Goal: Task Accomplishment & Management: Manage account settings

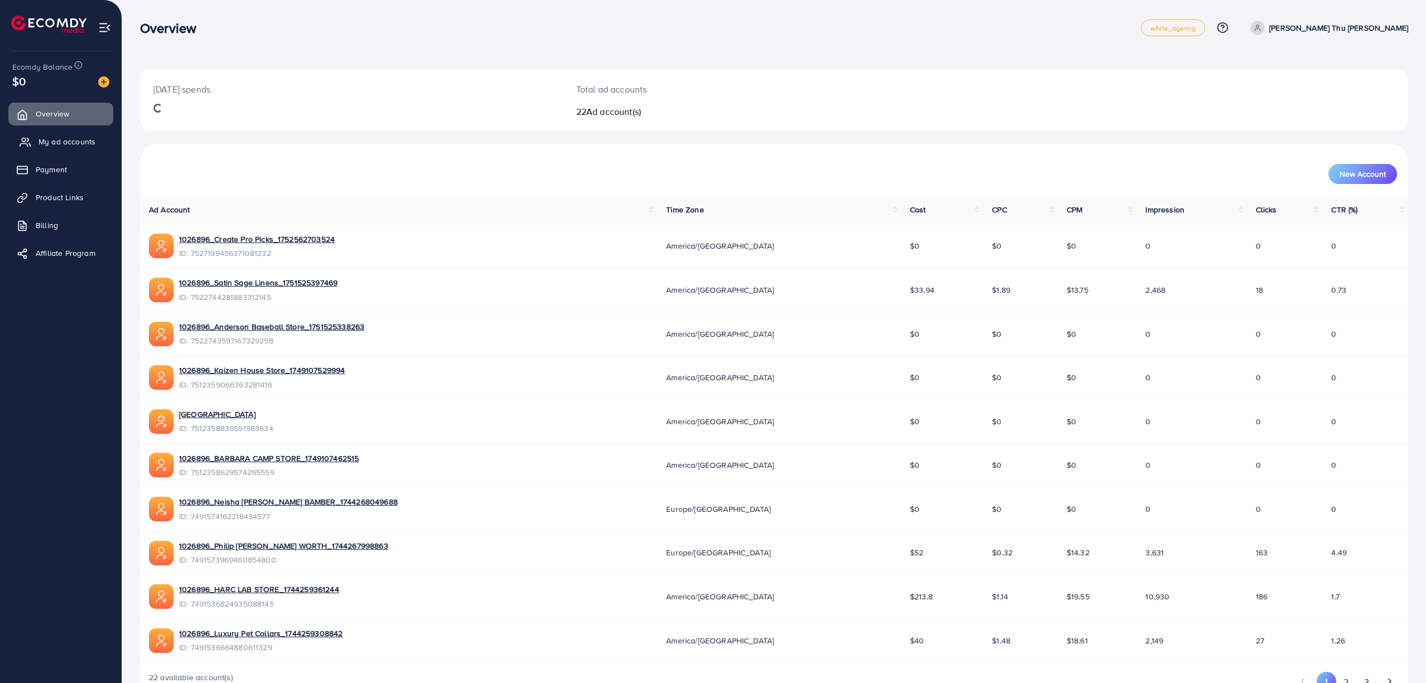
click at [65, 138] on span "My ad accounts" at bounding box center [66, 141] width 57 height 11
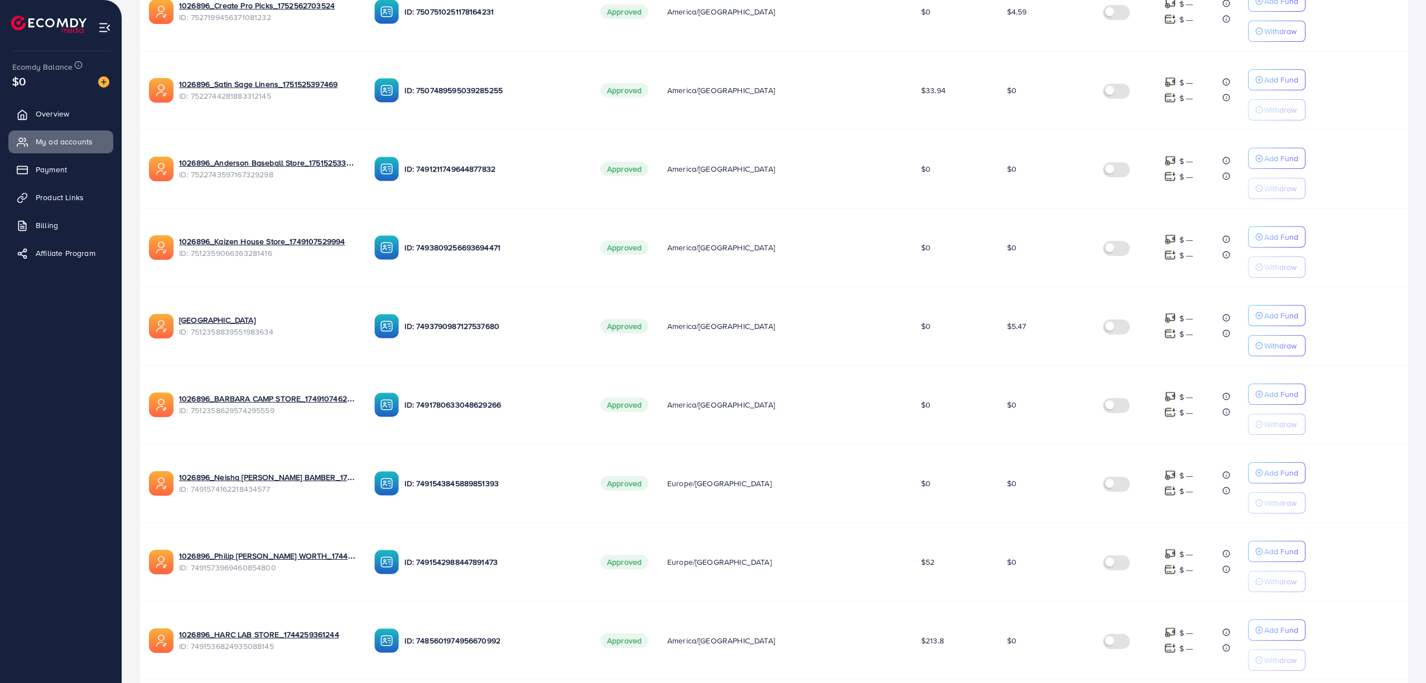
scroll to position [462, 0]
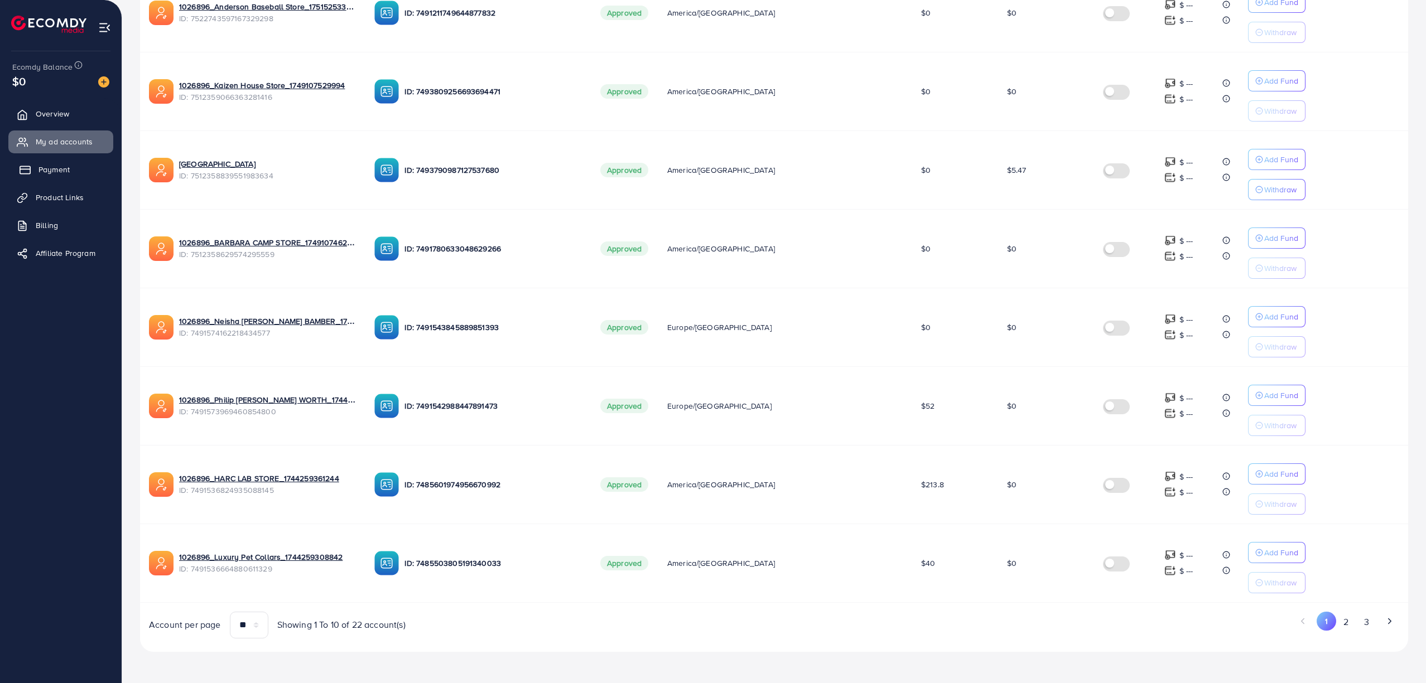
click at [37, 168] on link "Payment" at bounding box center [60, 169] width 105 height 22
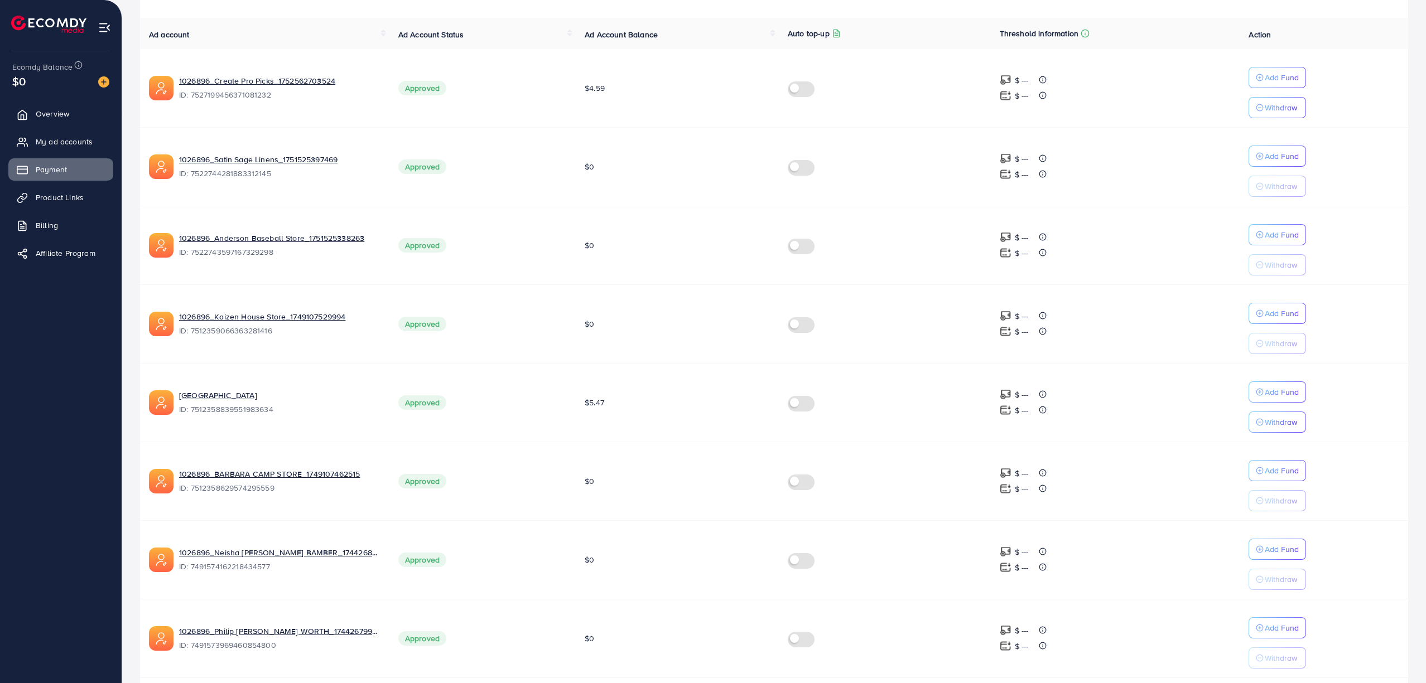
scroll to position [297, 0]
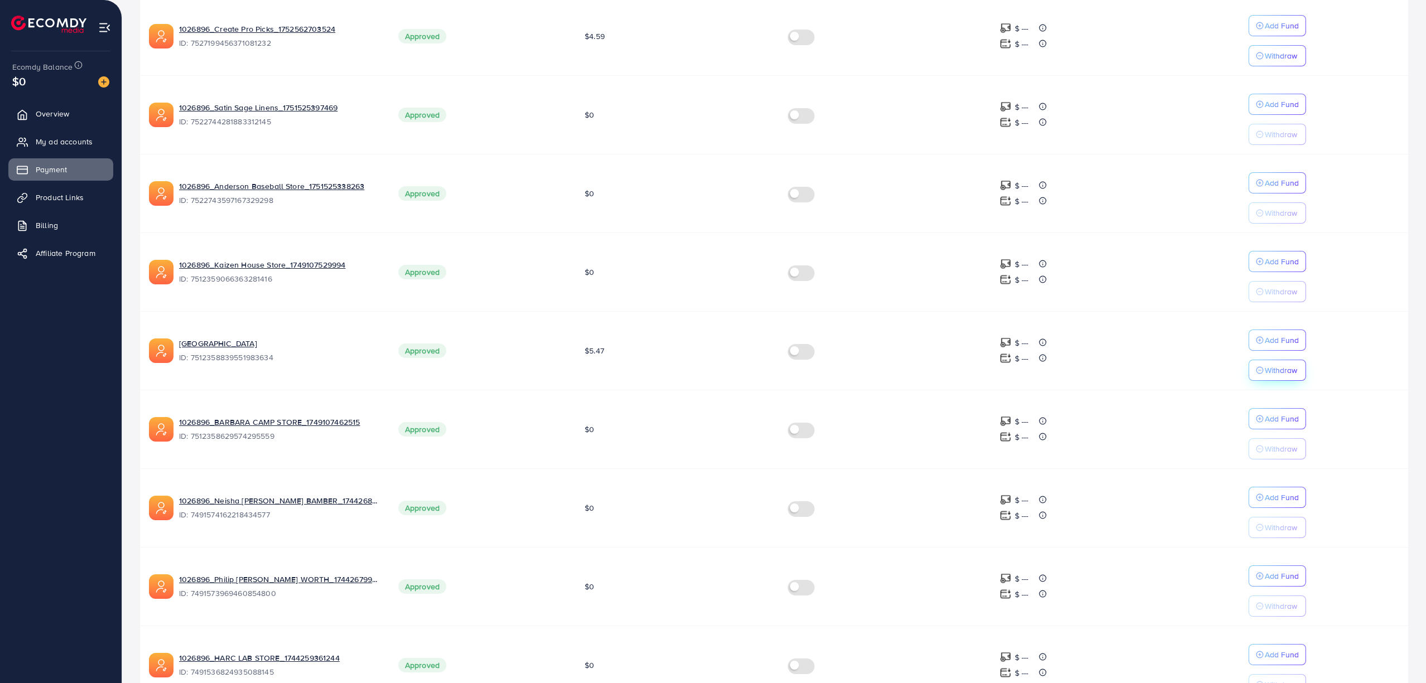
click at [1264, 381] on button "Withdraw" at bounding box center [1276, 370] width 57 height 21
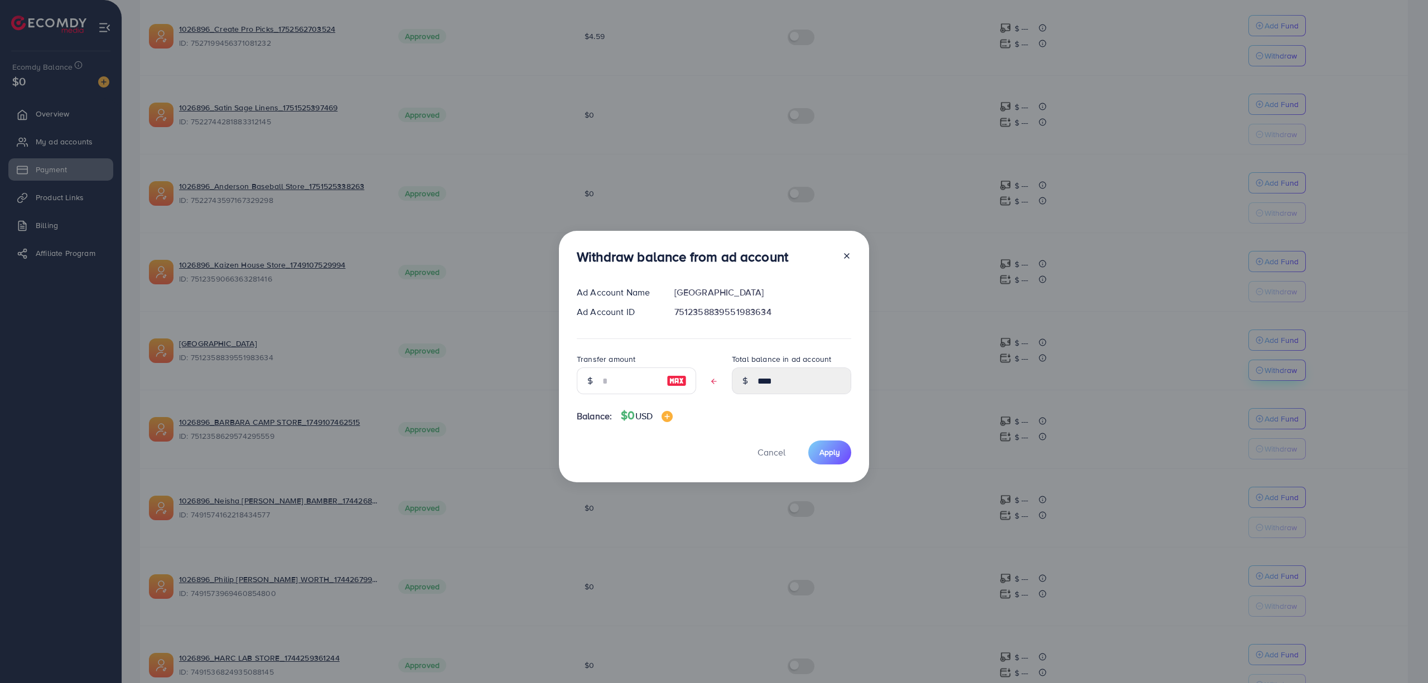
click at [1264, 379] on div "Withdraw balance from ad account Ad Account Name 1026896_River City Store_17491…" at bounding box center [714, 341] width 1428 height 683
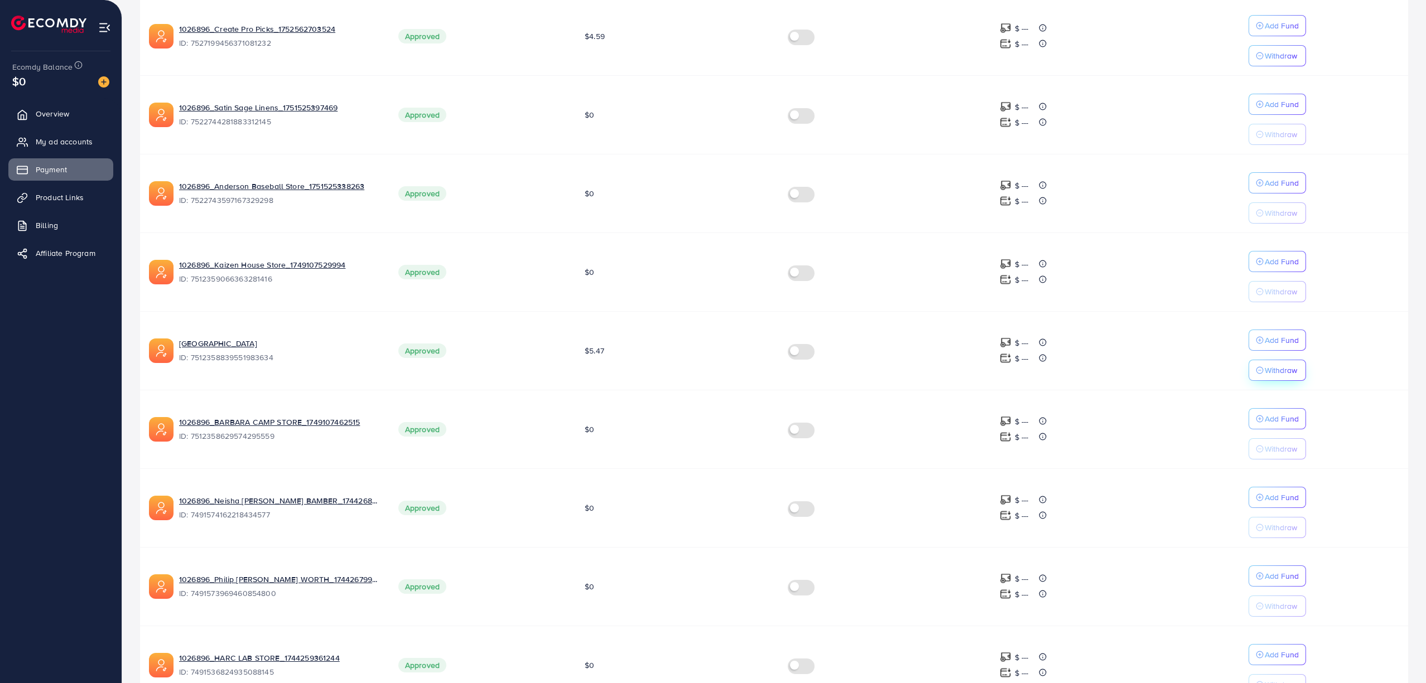
click at [1257, 371] on icon "button" at bounding box center [1260, 370] width 8 height 8
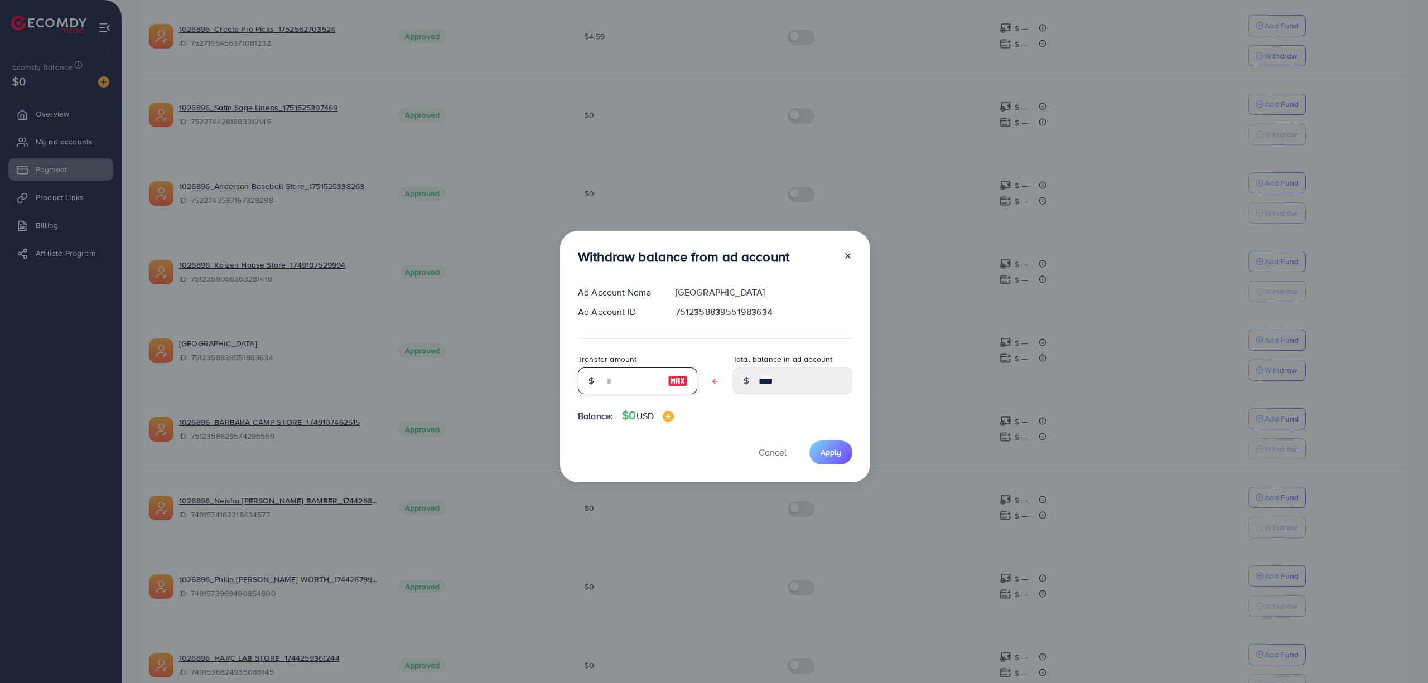
click at [649, 386] on input "text" at bounding box center [632, 381] width 56 height 27
type input "*"
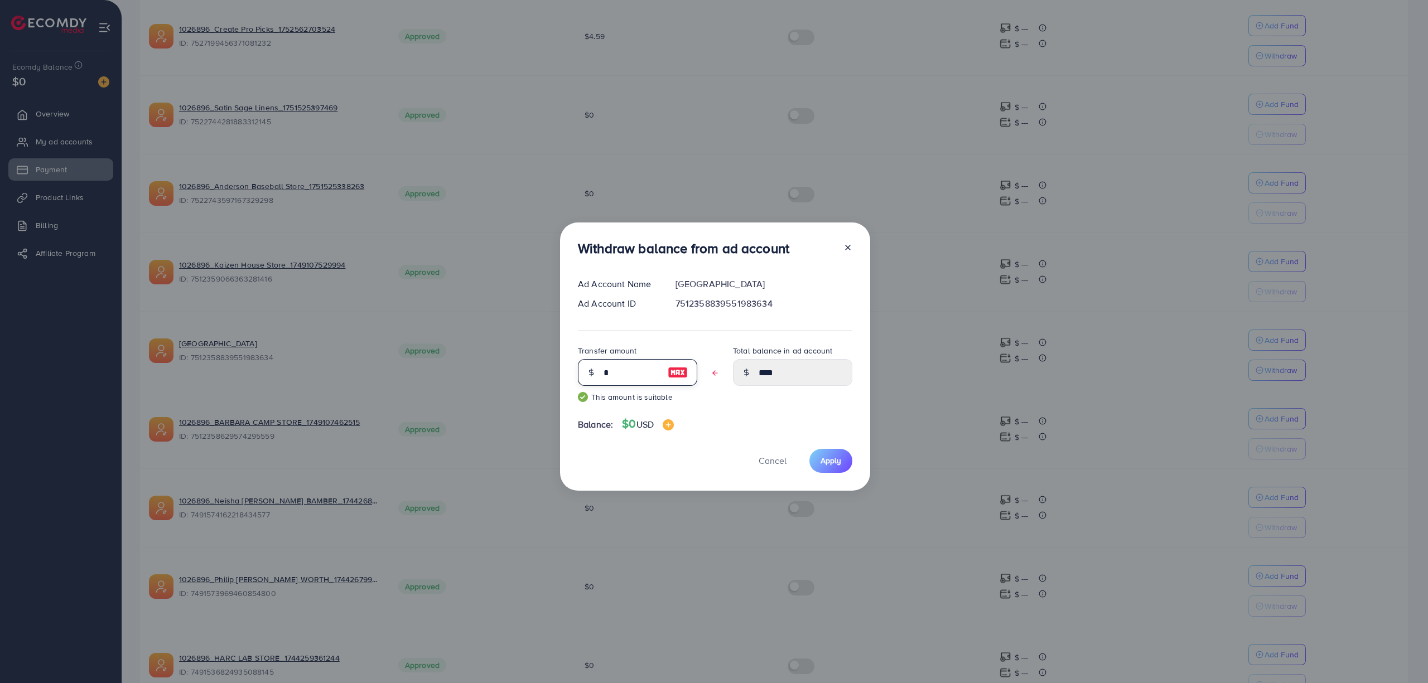
type input "****"
type input "***"
type input "****"
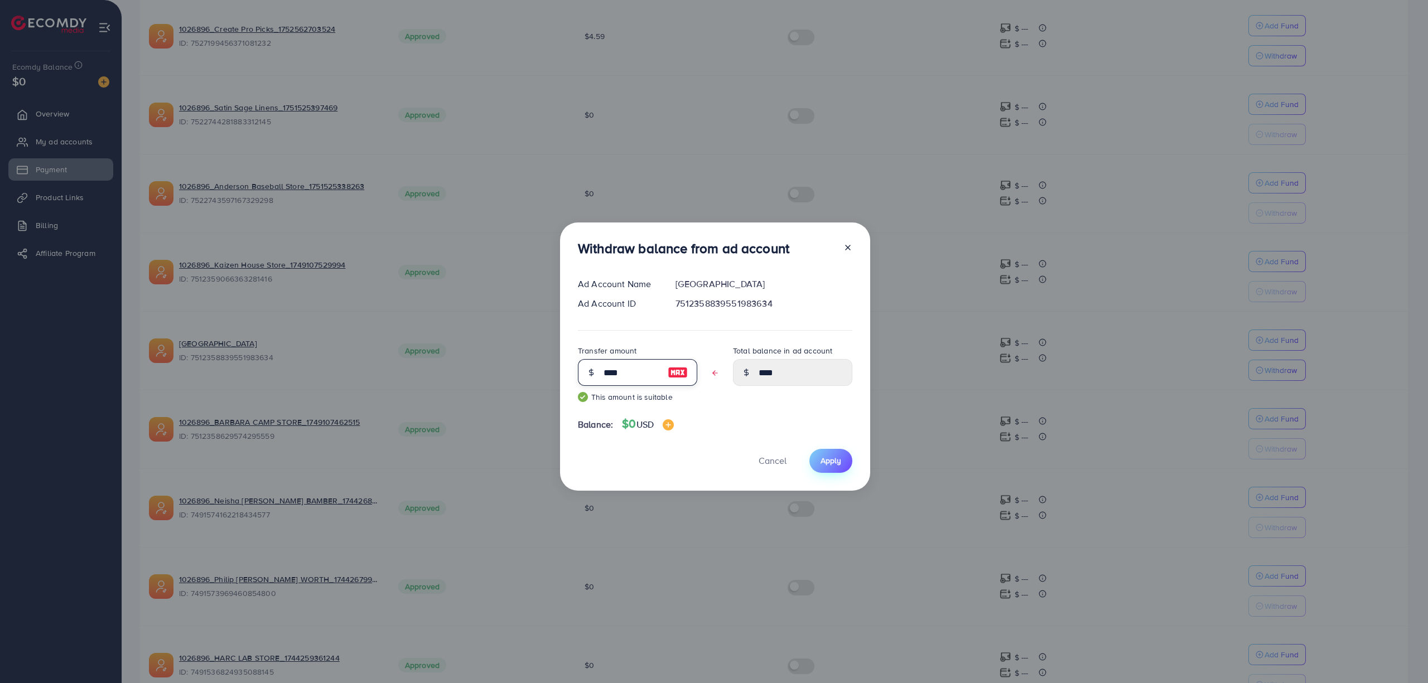
type input "****"
click at [833, 460] on span "Apply" at bounding box center [831, 460] width 21 height 11
click at [929, 145] on div "Withdraw balance from ad account Ad Account Name 1026896_River City Store_17491…" at bounding box center [714, 341] width 1428 height 683
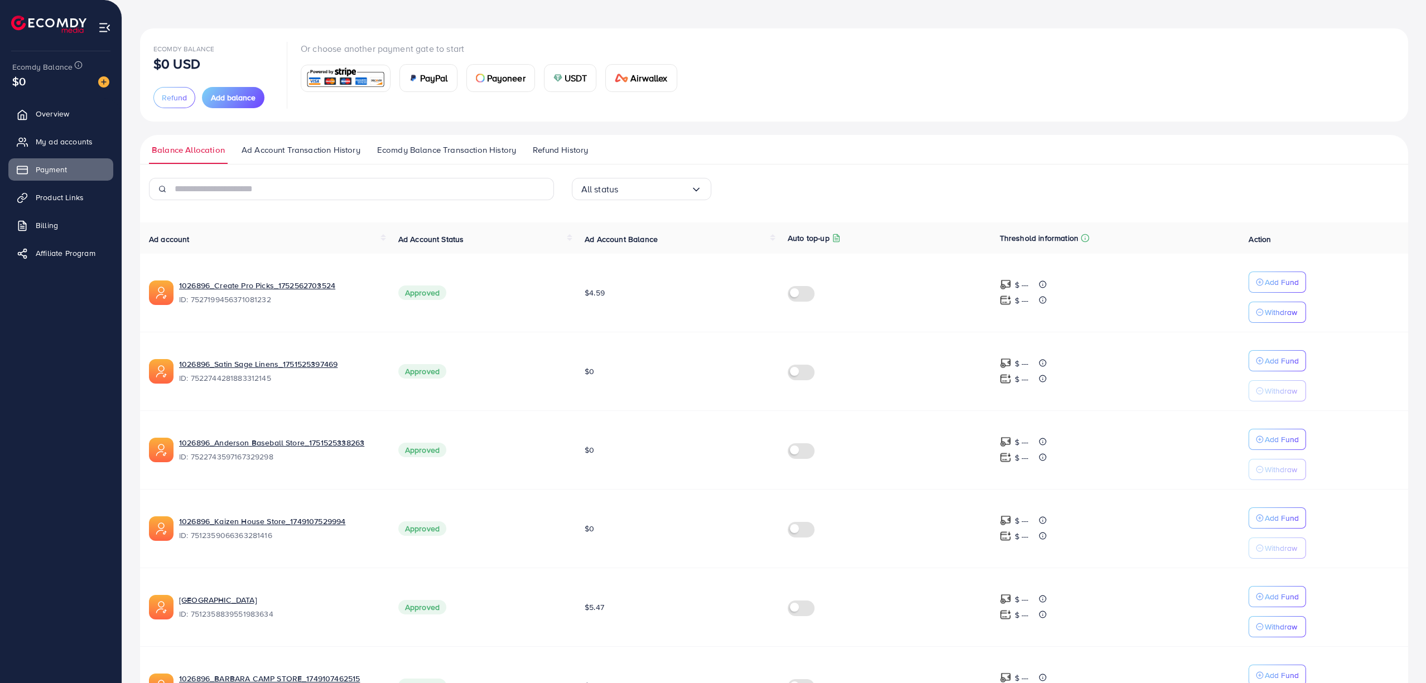
scroll to position [0, 0]
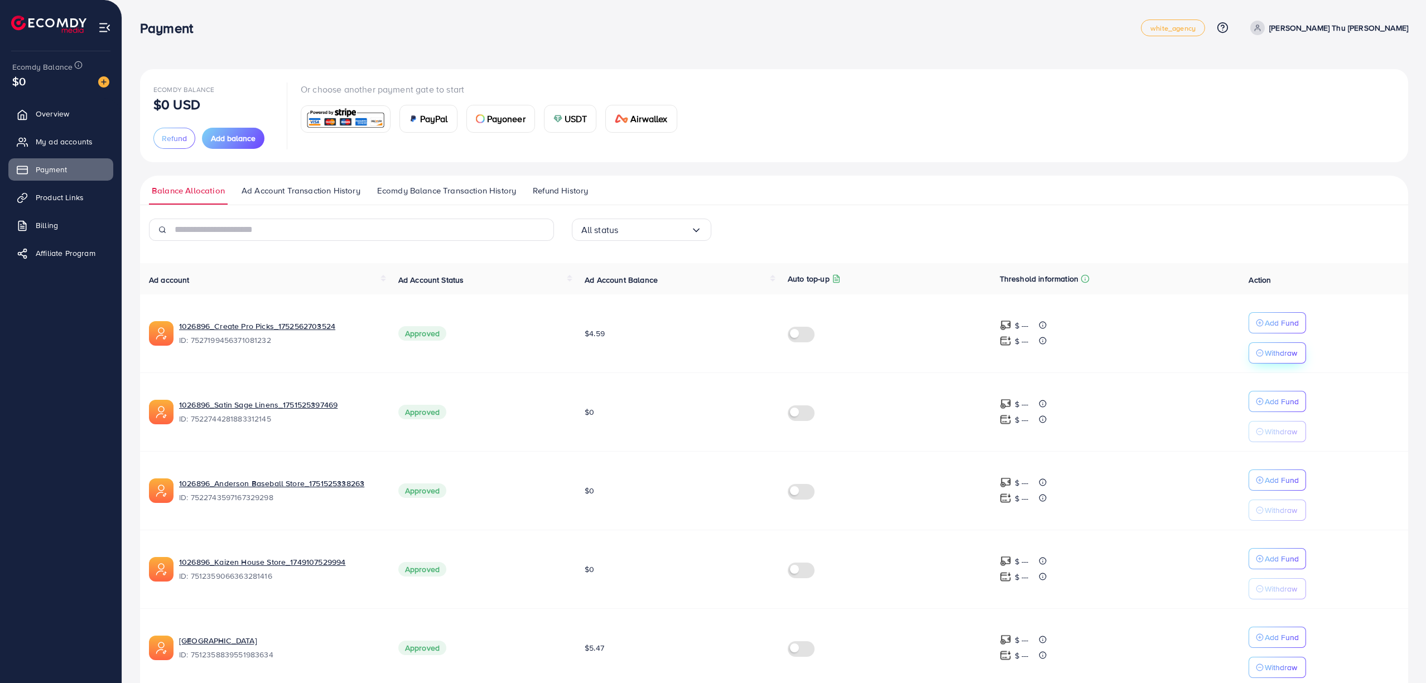
click at [1263, 359] on div "Withdraw" at bounding box center [1276, 352] width 41 height 13
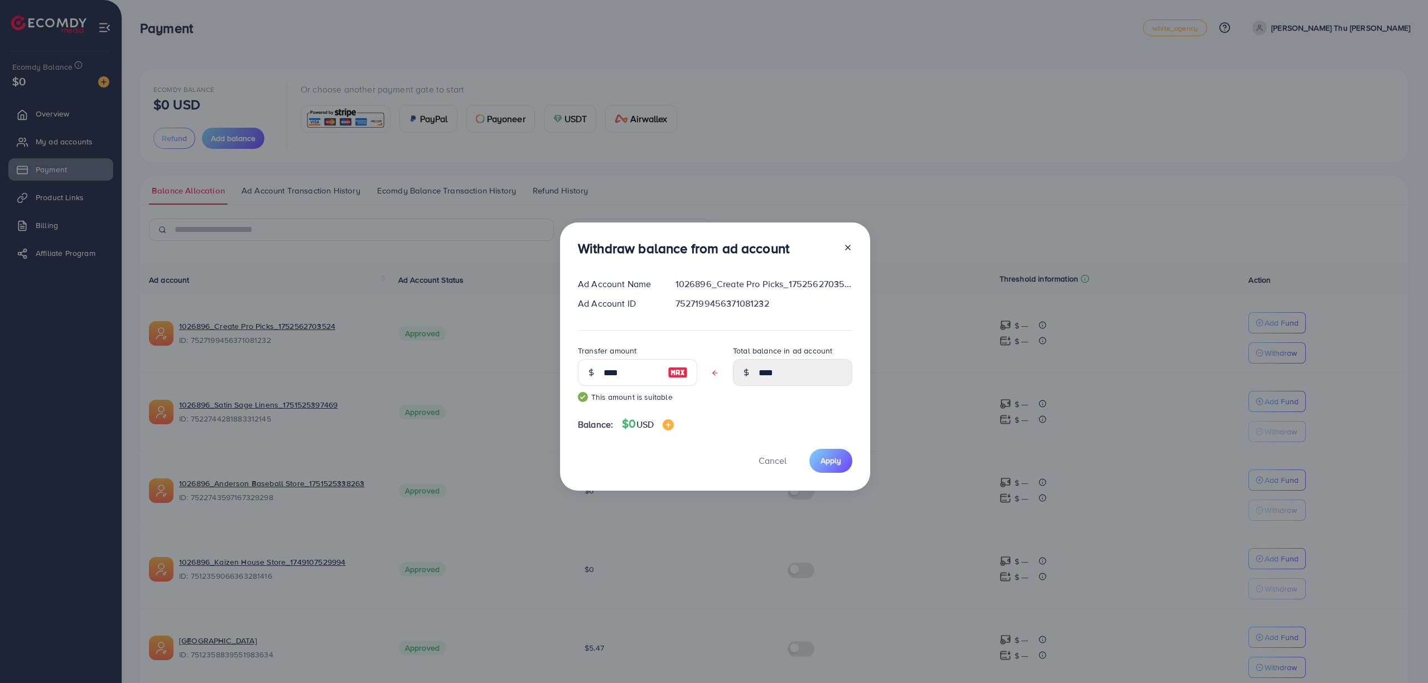
click at [669, 365] on div at bounding box center [678, 372] width 38 height 27
click at [844, 246] on icon at bounding box center [847, 247] width 9 height 9
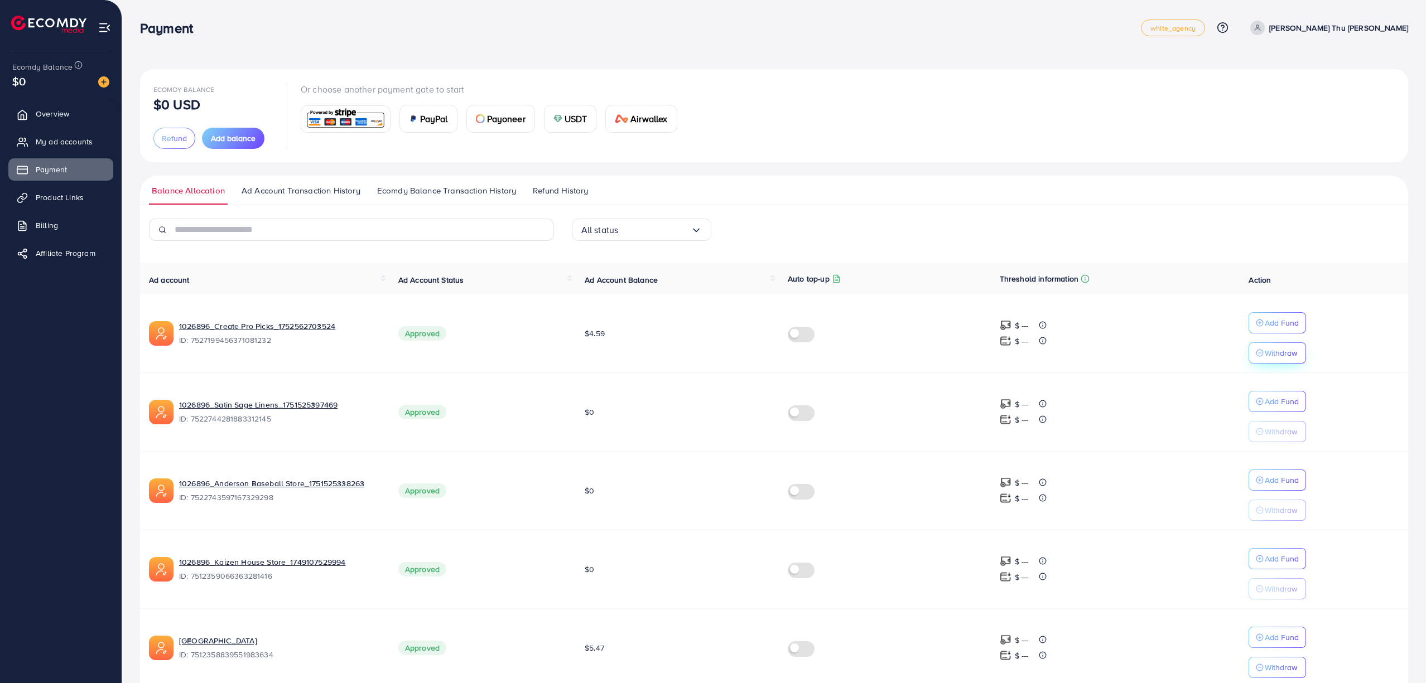
click at [1281, 353] on p "Withdraw" at bounding box center [1281, 352] width 32 height 13
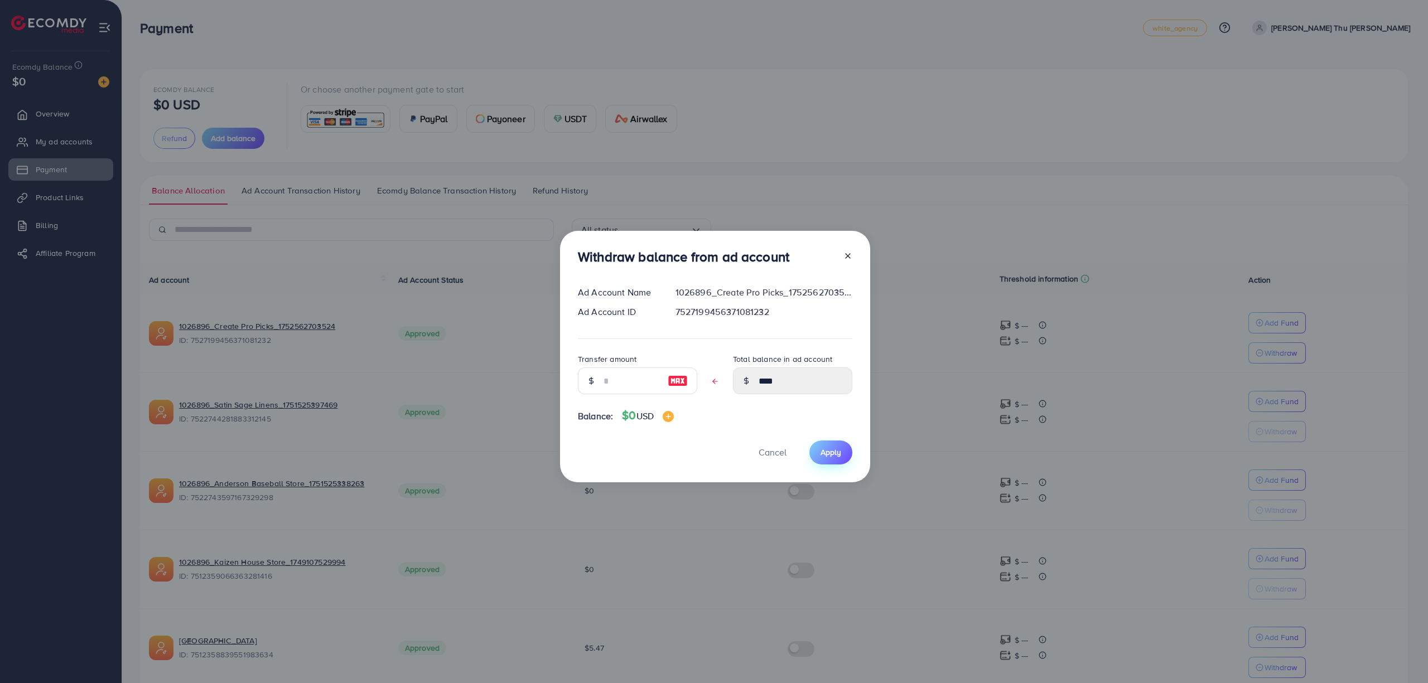
click at [836, 454] on span "Apply" at bounding box center [831, 452] width 21 height 11
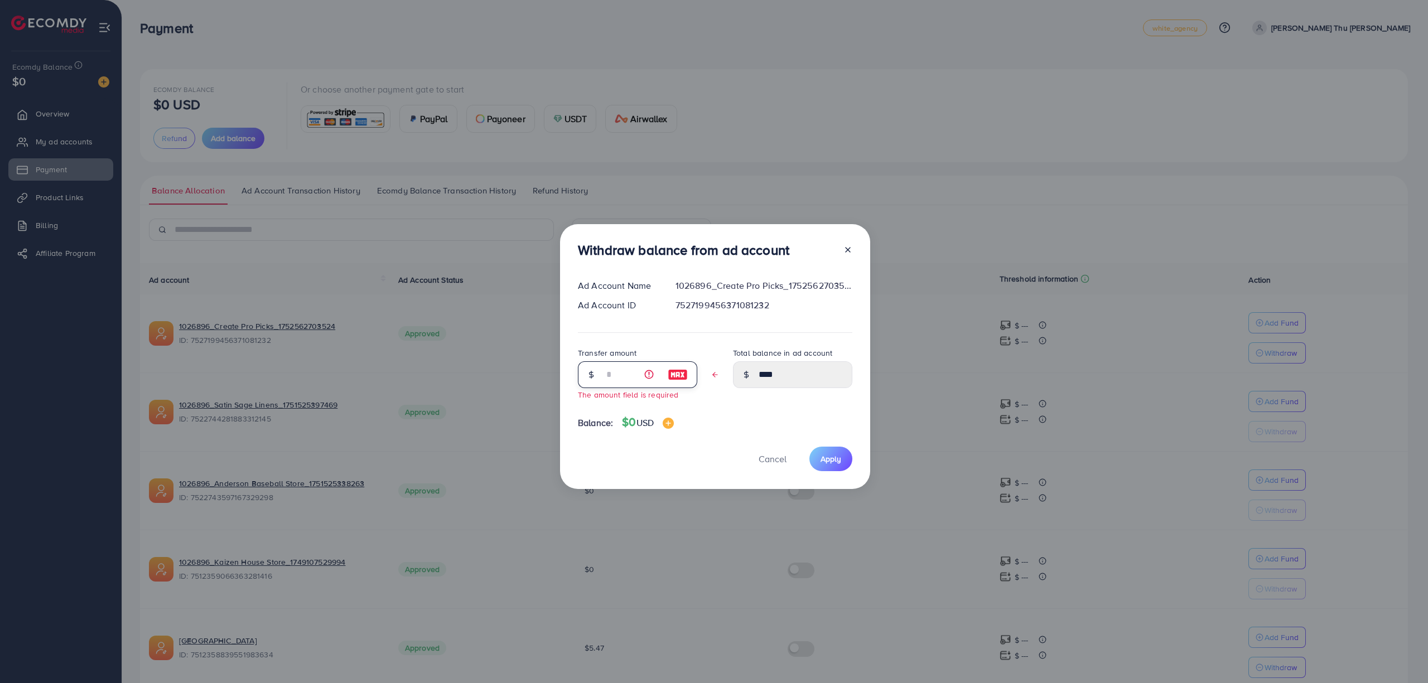
click at [620, 384] on input "text" at bounding box center [632, 374] width 56 height 27
type input "*"
type input "****"
type input "***"
type input "****"
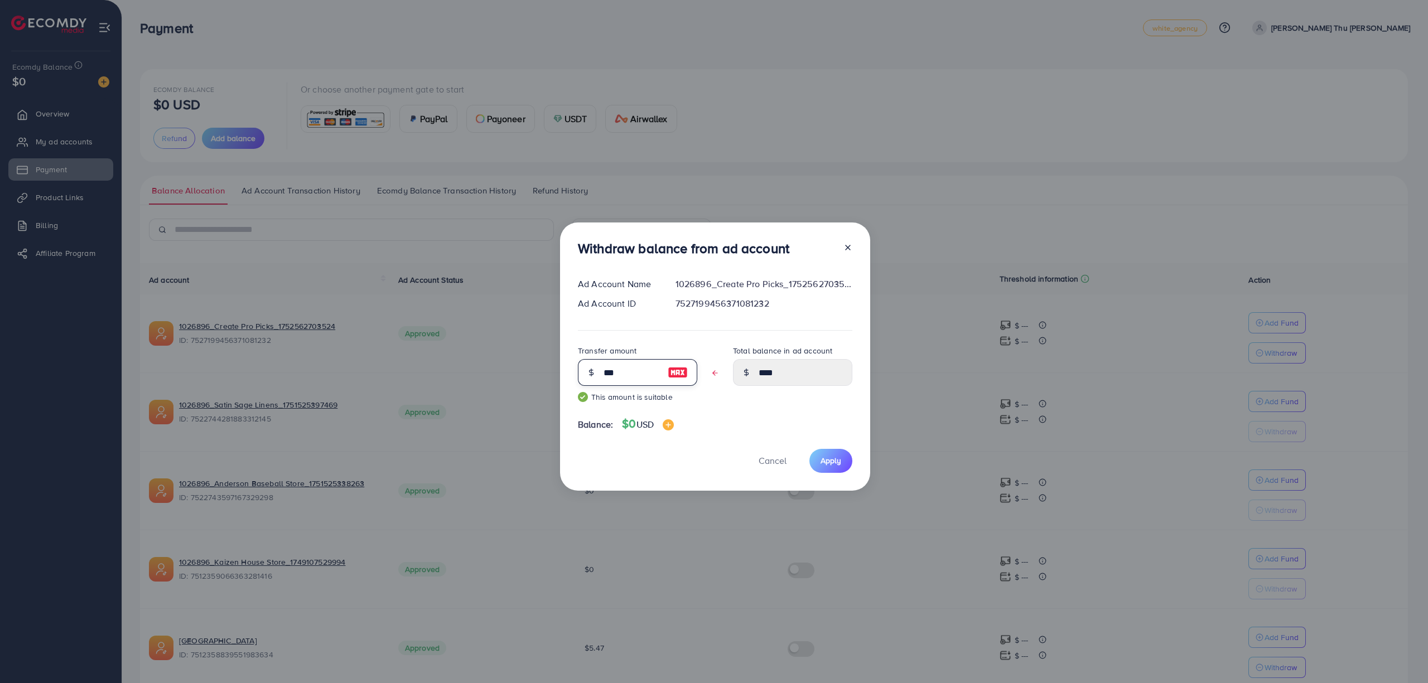
type input "****"
click at [822, 460] on span "Apply" at bounding box center [831, 460] width 21 height 11
click at [918, 94] on div "Withdraw balance from ad account Ad Account Name 1026896_Create Pro Picks_17525…" at bounding box center [714, 341] width 1428 height 683
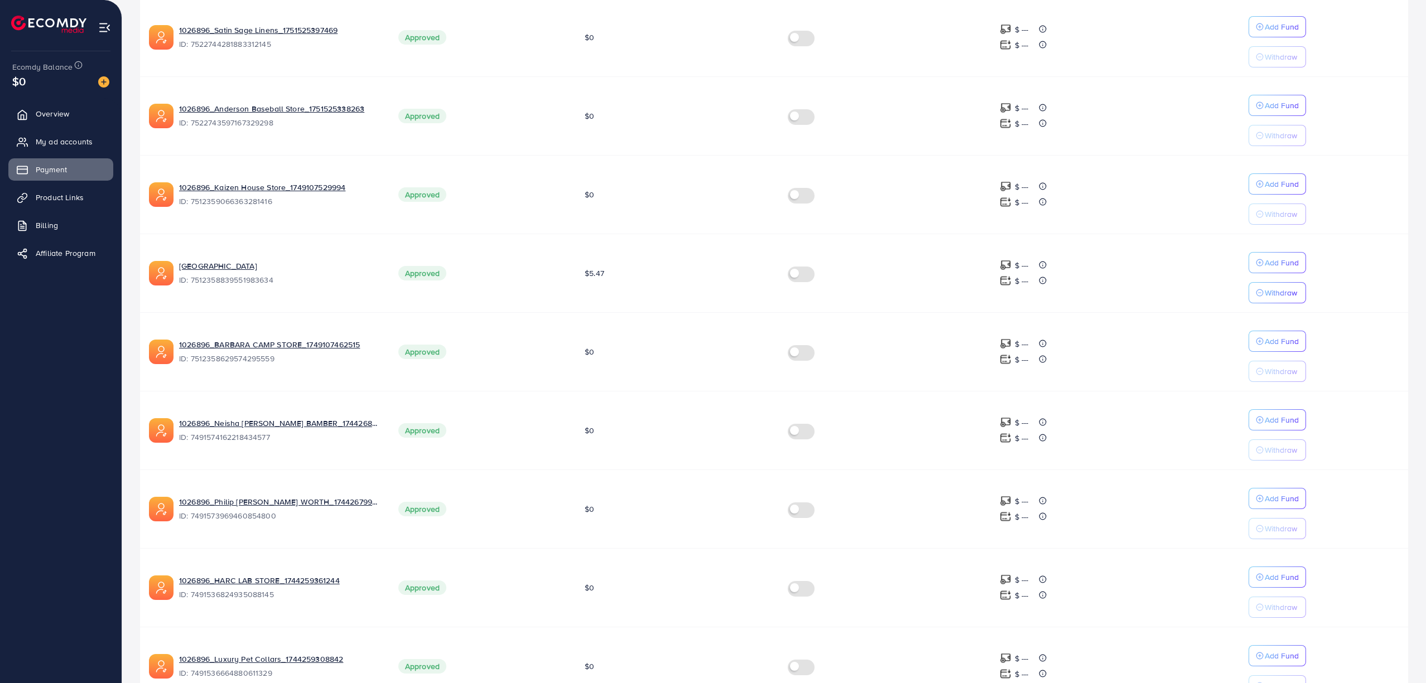
scroll to position [463, 0]
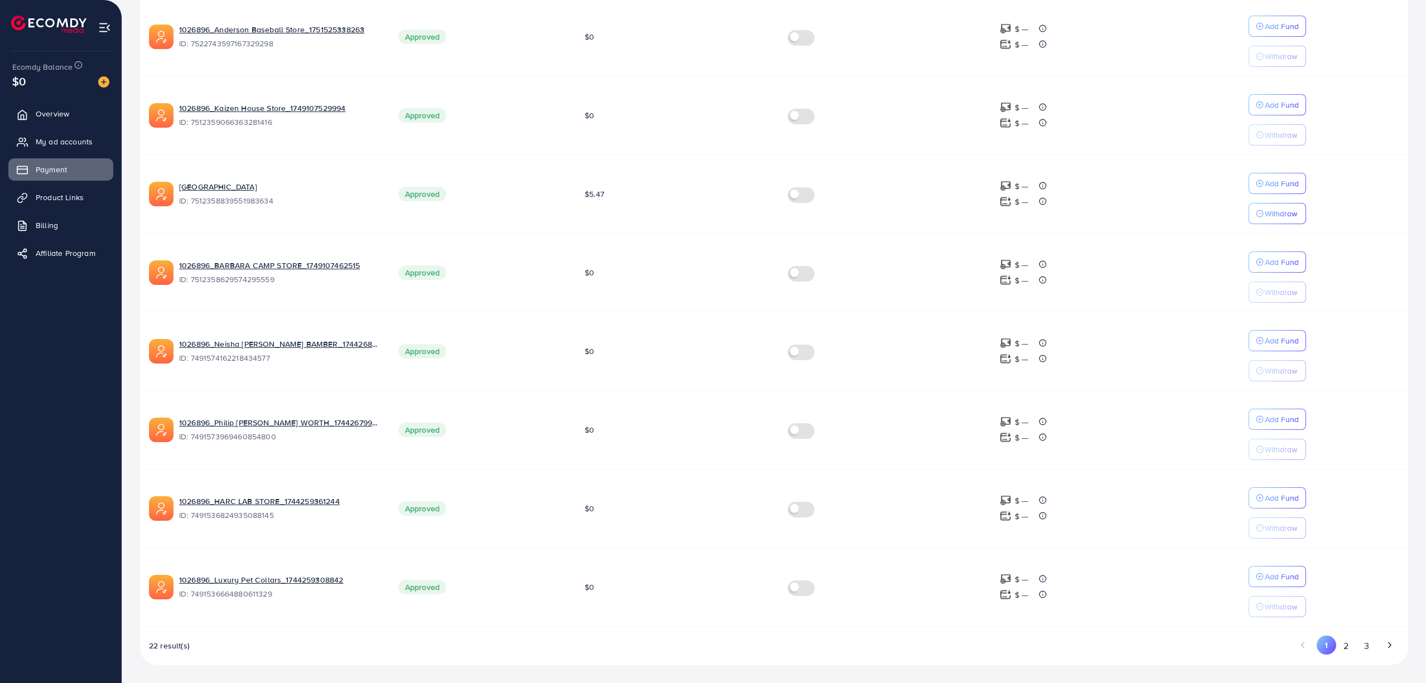
drag, startPoint x: 1345, startPoint y: 655, endPoint x: 1342, endPoint y: 648, distance: 7.5
click at [1342, 654] on button "2" at bounding box center [1346, 646] width 20 height 21
click at [1368, 648] on button "3" at bounding box center [1366, 646] width 20 height 21
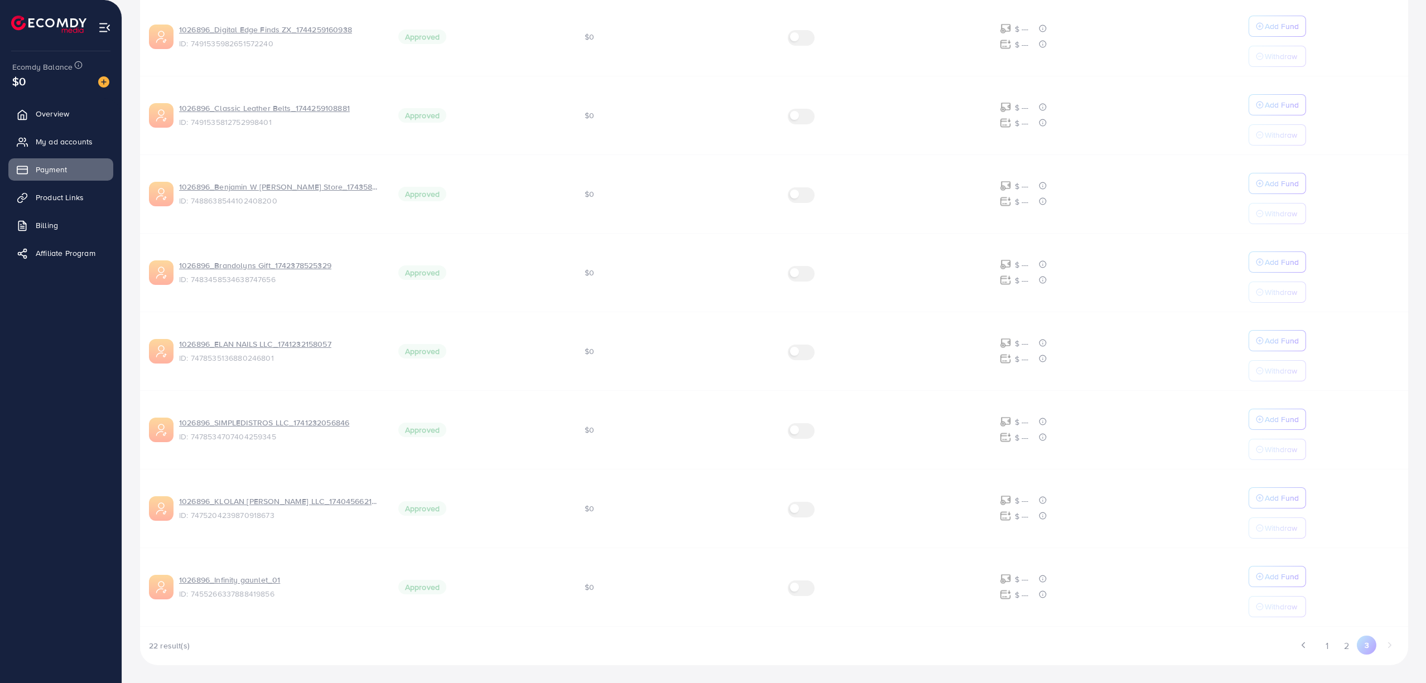
scroll to position [0, 0]
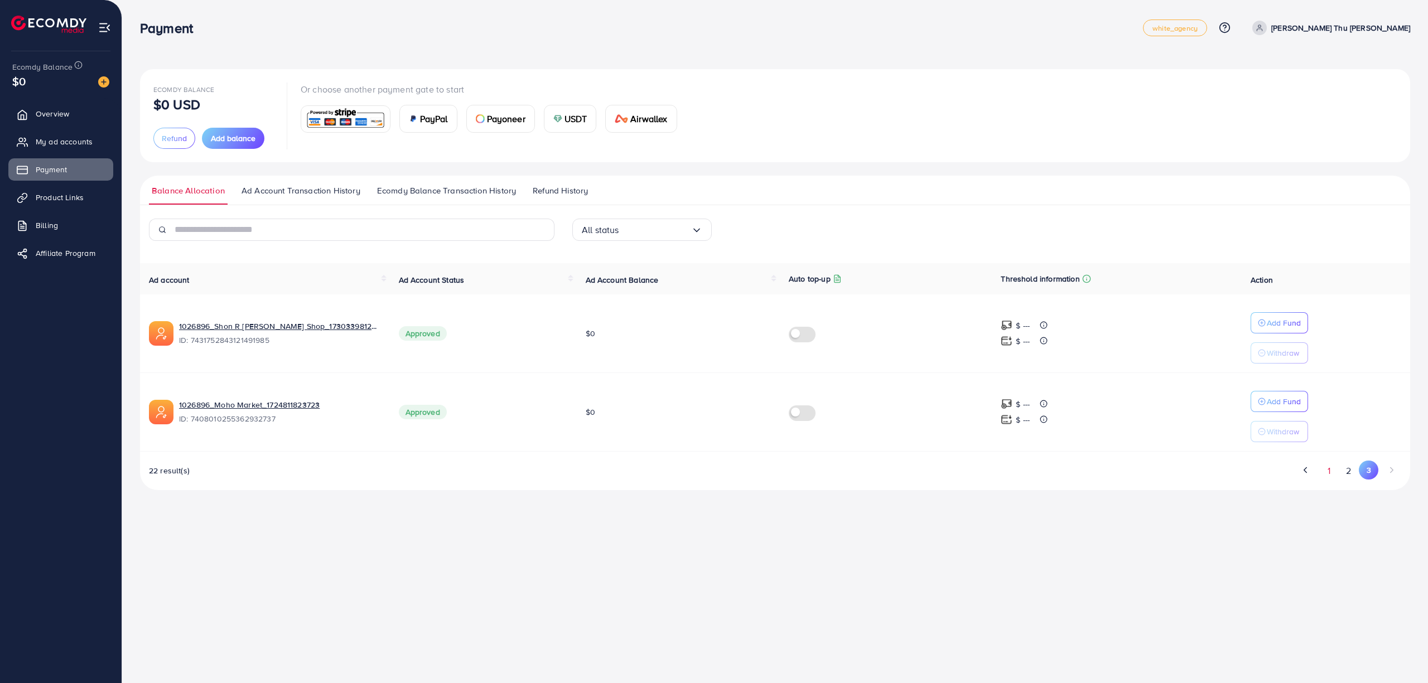
click at [1335, 475] on button "1" at bounding box center [1329, 471] width 20 height 21
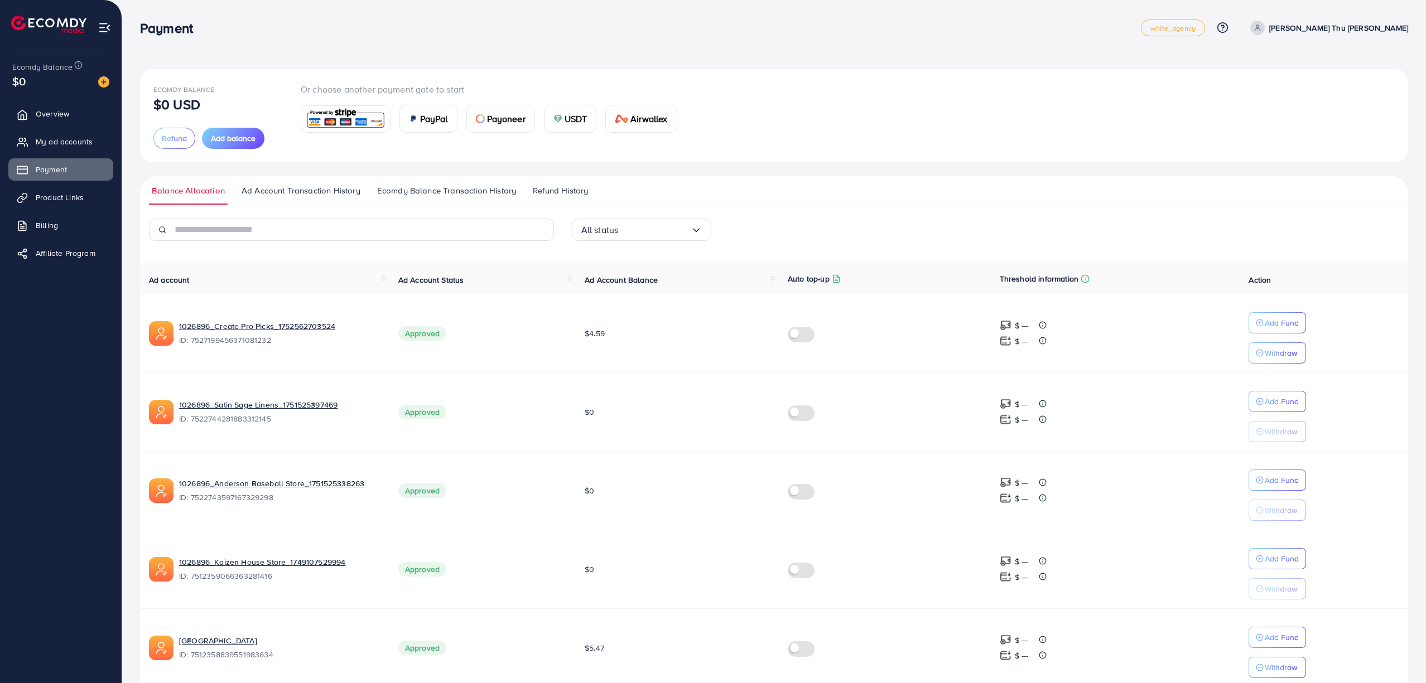
click at [438, 196] on span "Ecomdy Balance Transaction History" at bounding box center [446, 191] width 139 height 12
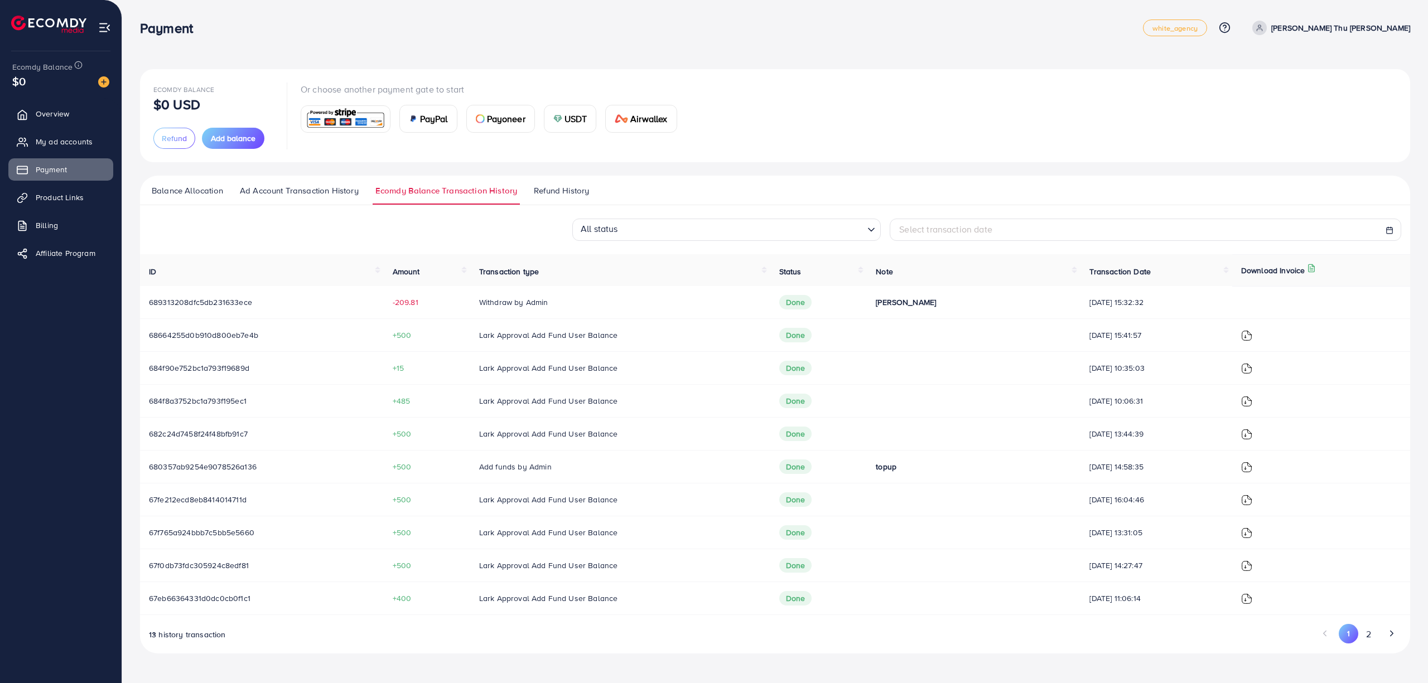
click at [537, 191] on span "Refund History" at bounding box center [561, 191] width 55 height 12
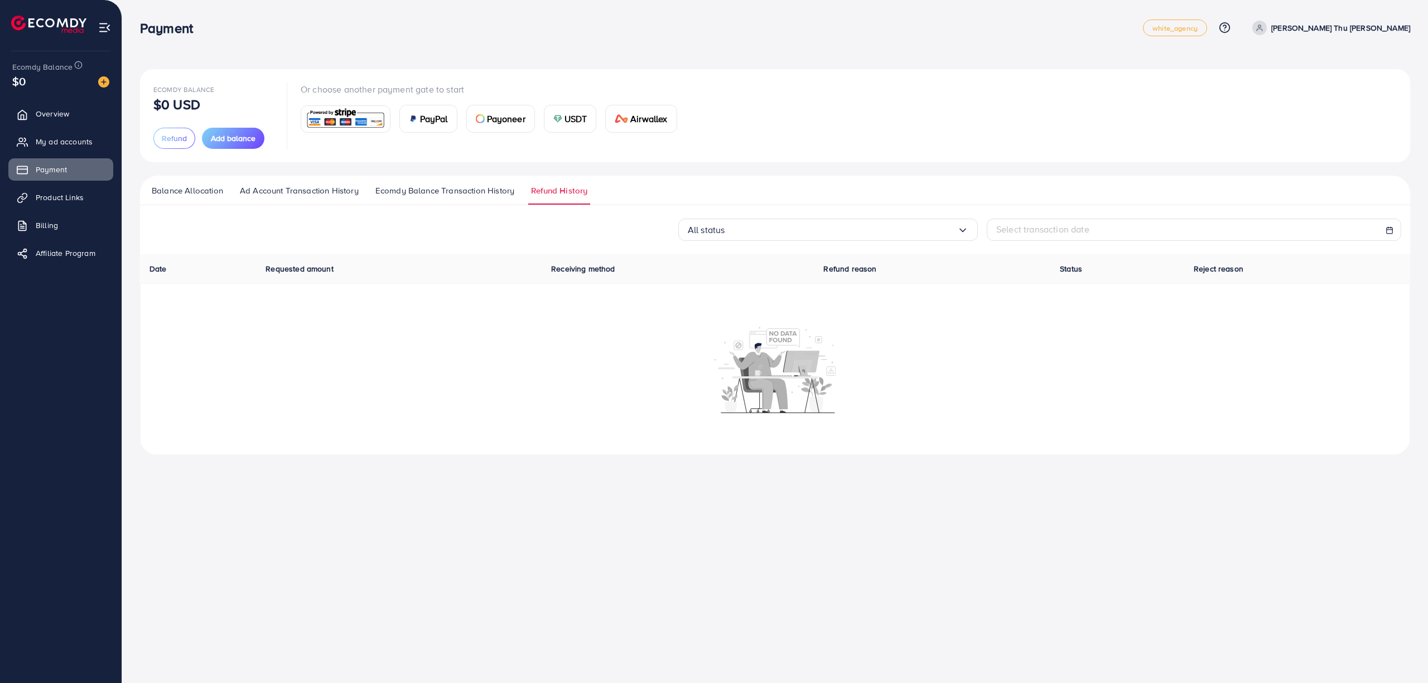
click at [286, 191] on span "Ad Account Transaction History" at bounding box center [299, 191] width 119 height 12
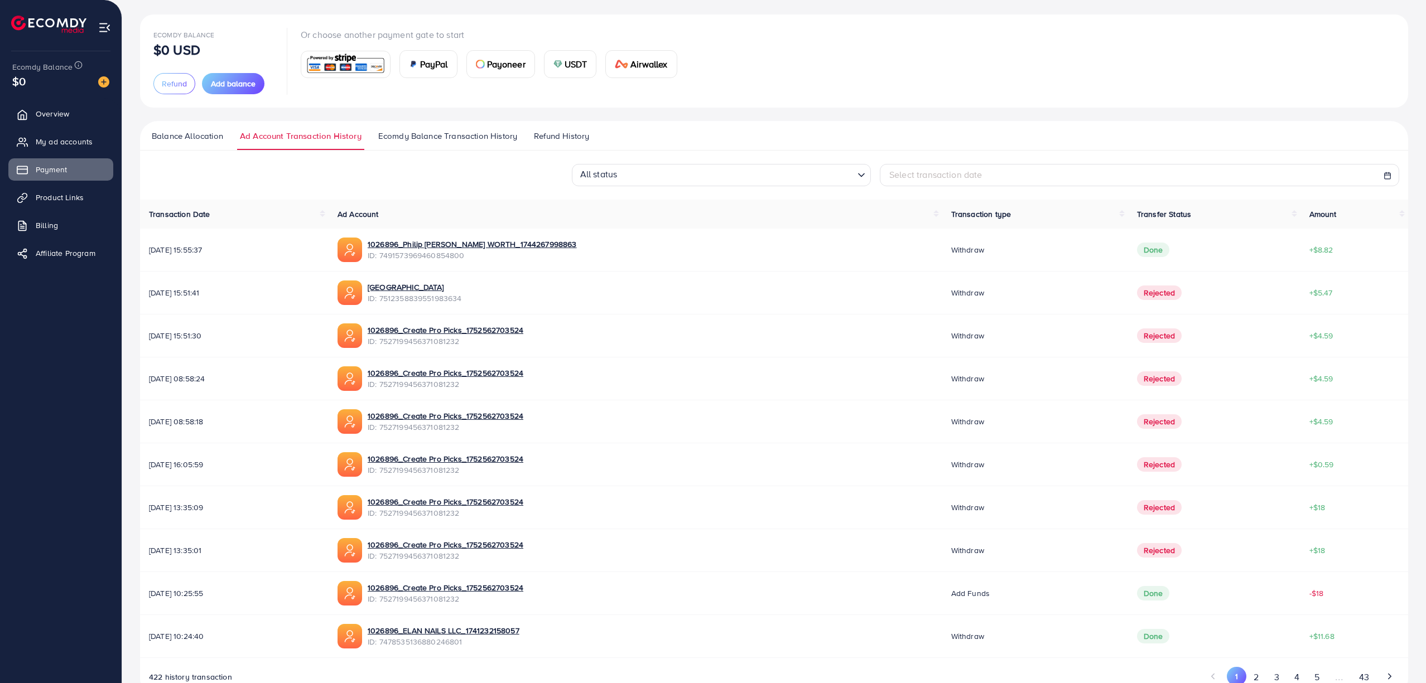
scroll to position [88, 0]
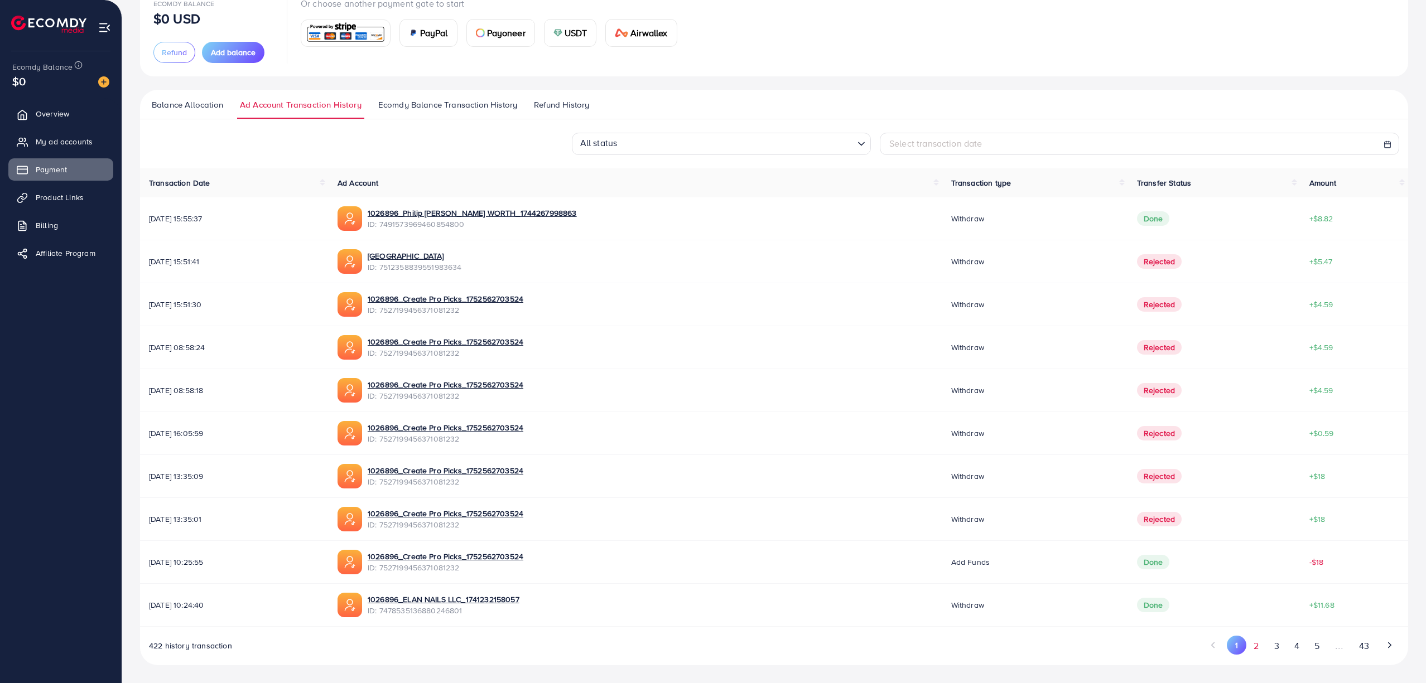
click at [1258, 646] on button "2" at bounding box center [1256, 646] width 20 height 21
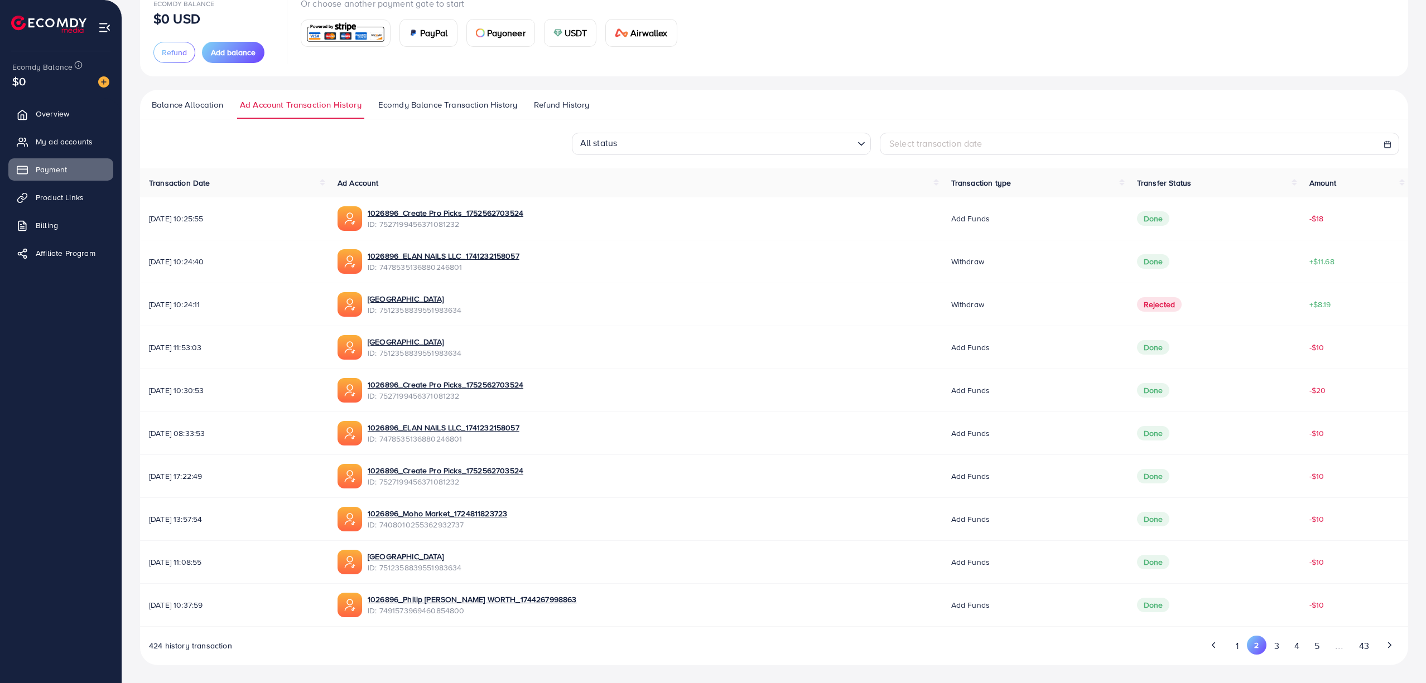
click at [1224, 668] on div "Ecomdy Balance $0 USD Refund Add balance Or choose another payment gate to star…" at bounding box center [774, 298] width 1304 height 769
click at [1237, 644] on button "1" at bounding box center [1237, 646] width 20 height 21
